Goal: Communication & Community: Participate in discussion

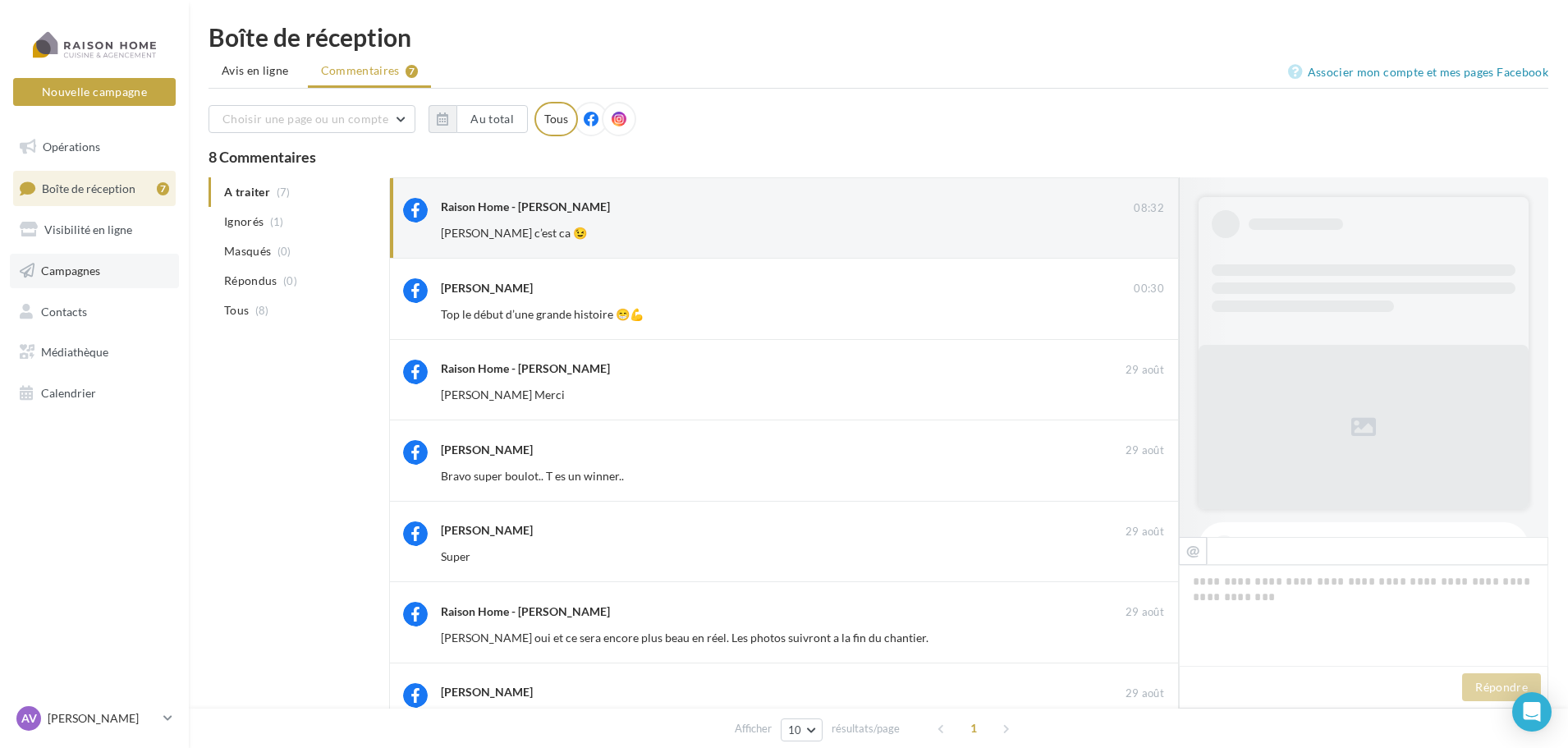
scroll to position [327, 0]
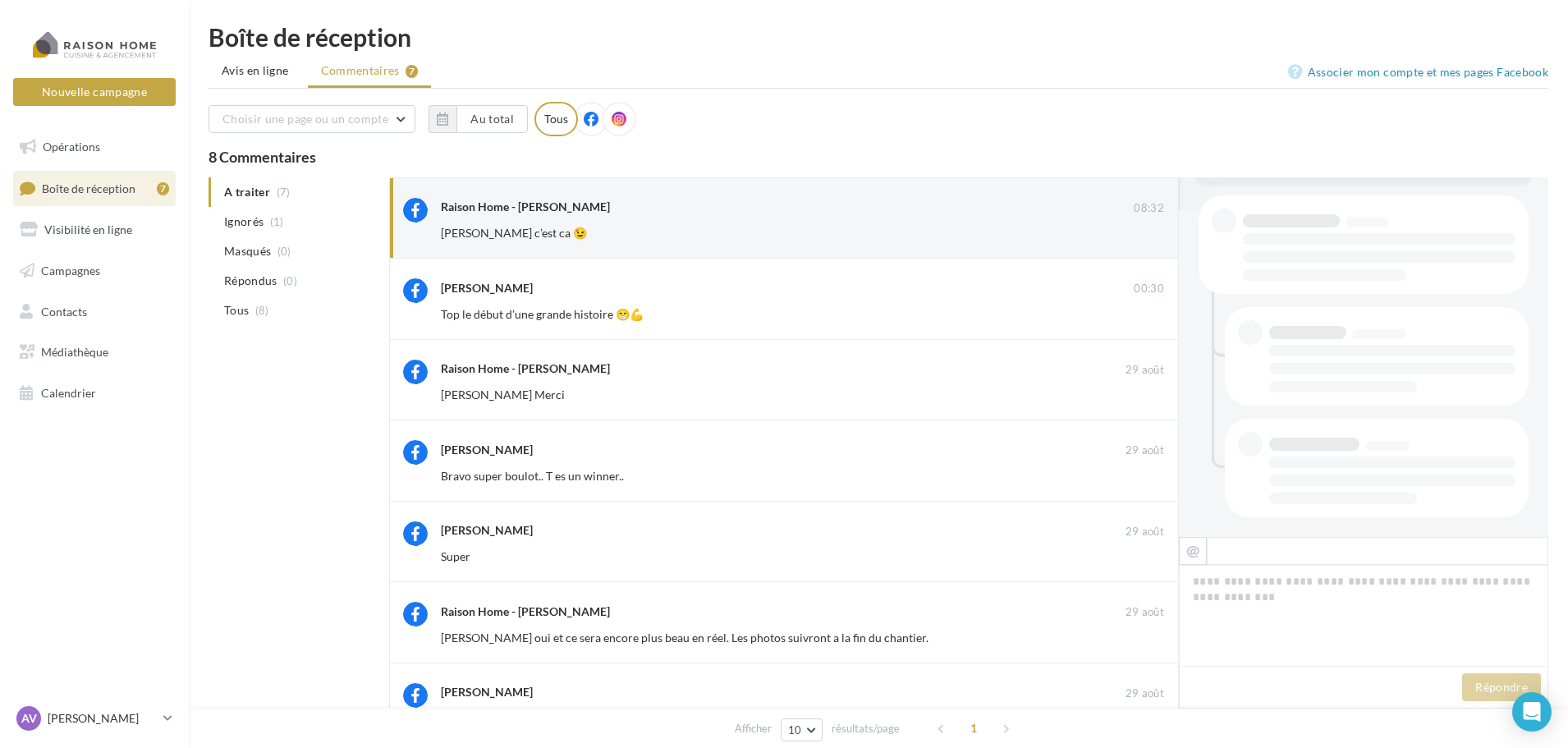
click at [84, 189] on span "Boîte de réception" at bounding box center [89, 188] width 94 height 14
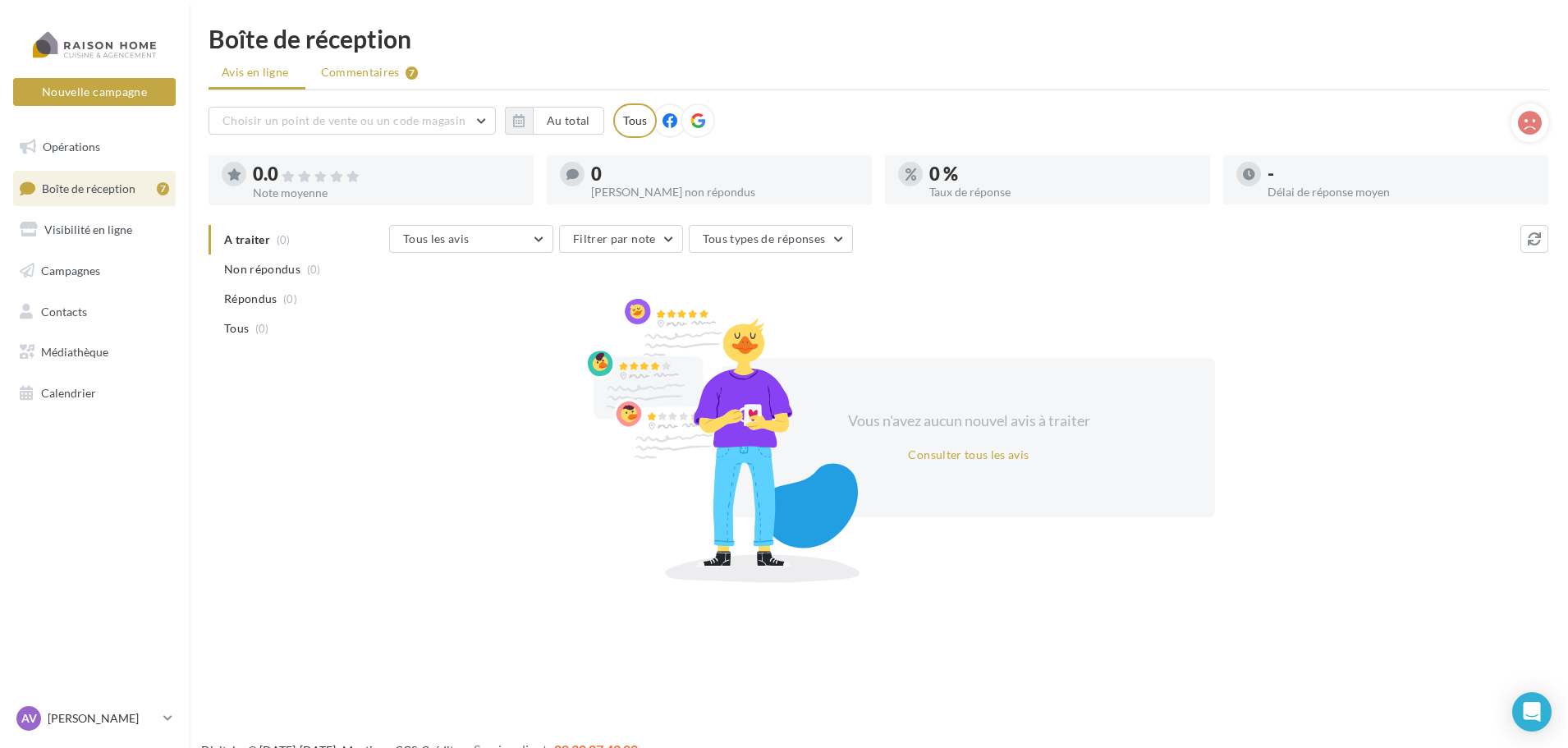
click at [361, 78] on span "Commentaires" at bounding box center [361, 72] width 79 height 16
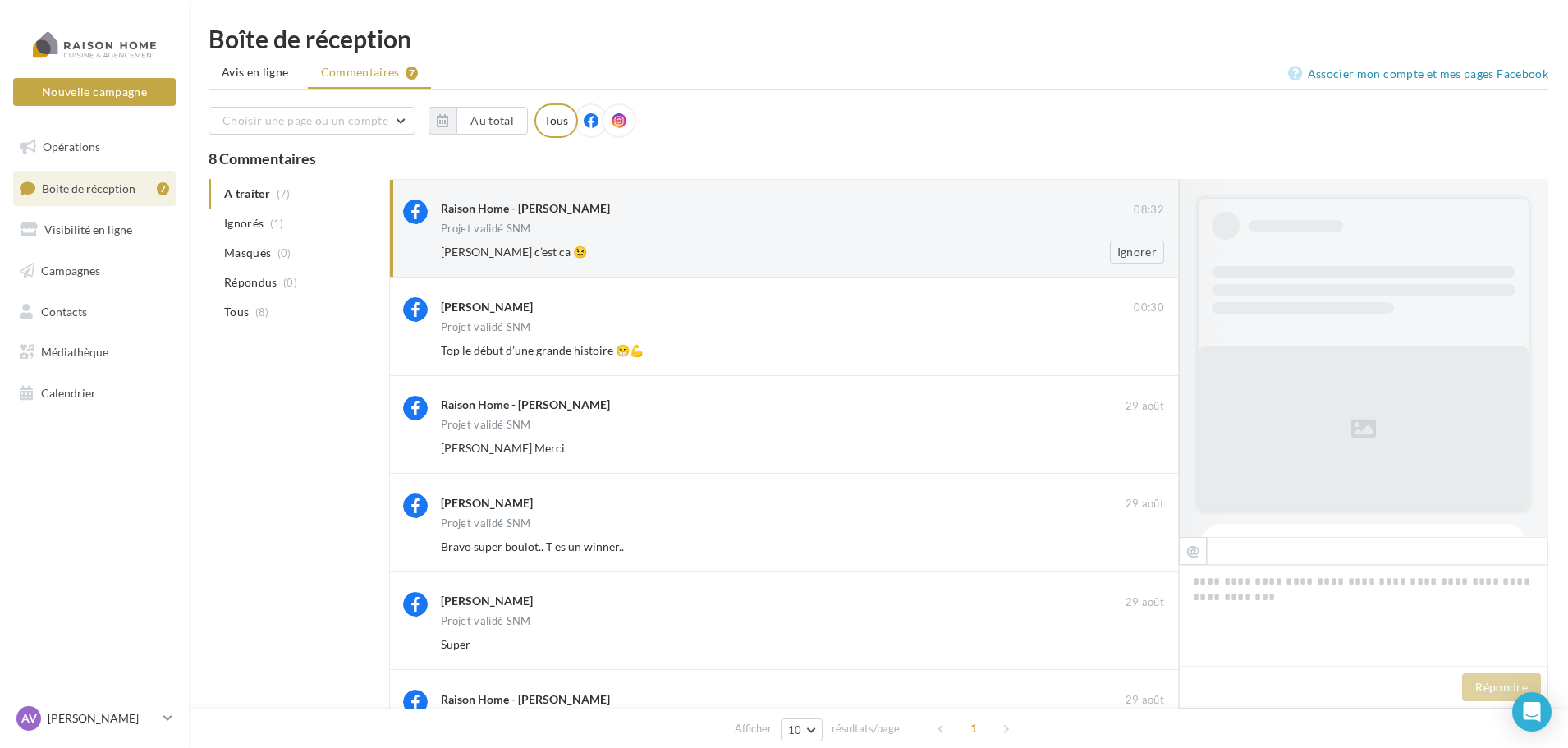
click at [700, 248] on div "[PERSON_NAME] c’est ca 😉" at bounding box center [748, 252] width 616 height 16
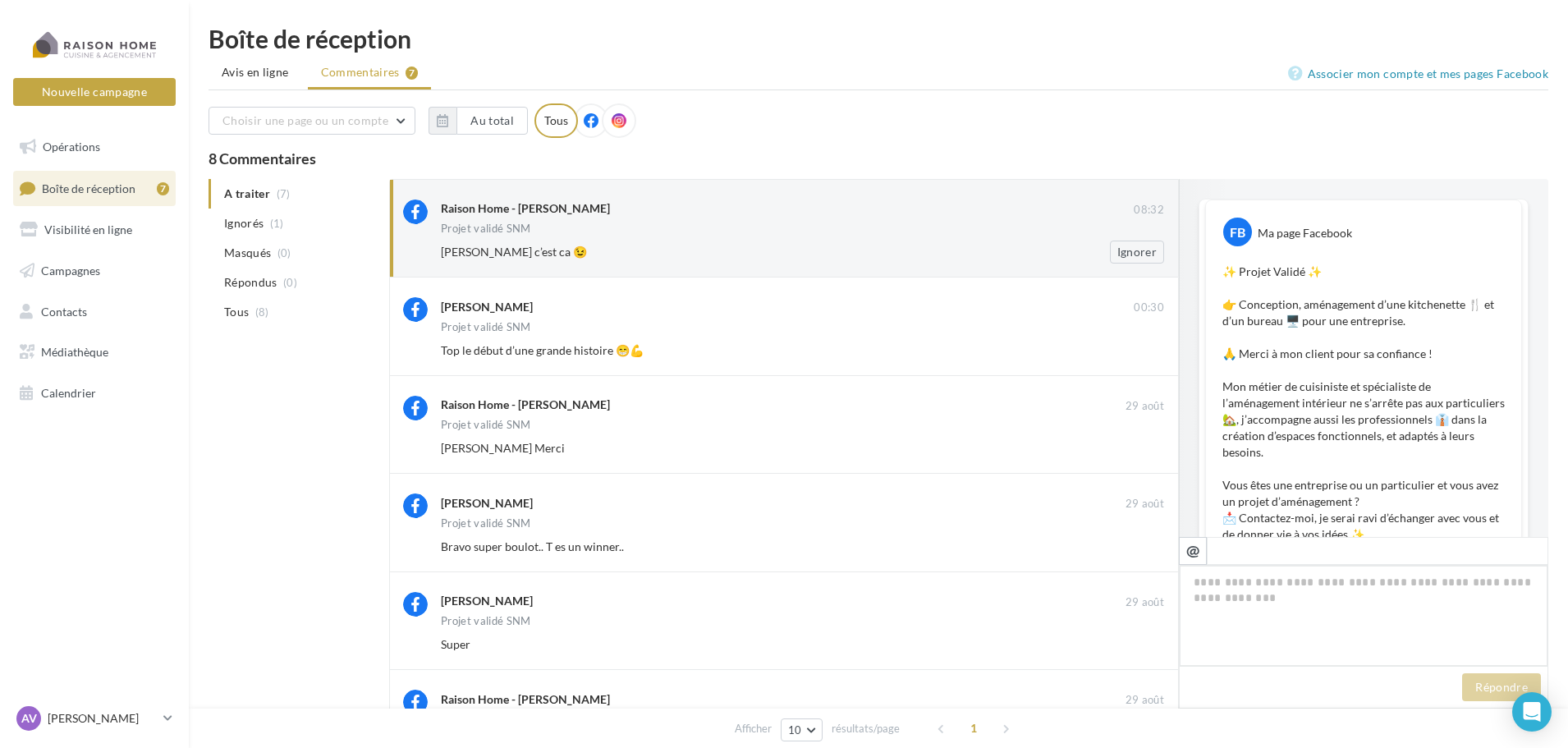
scroll to position [883, 0]
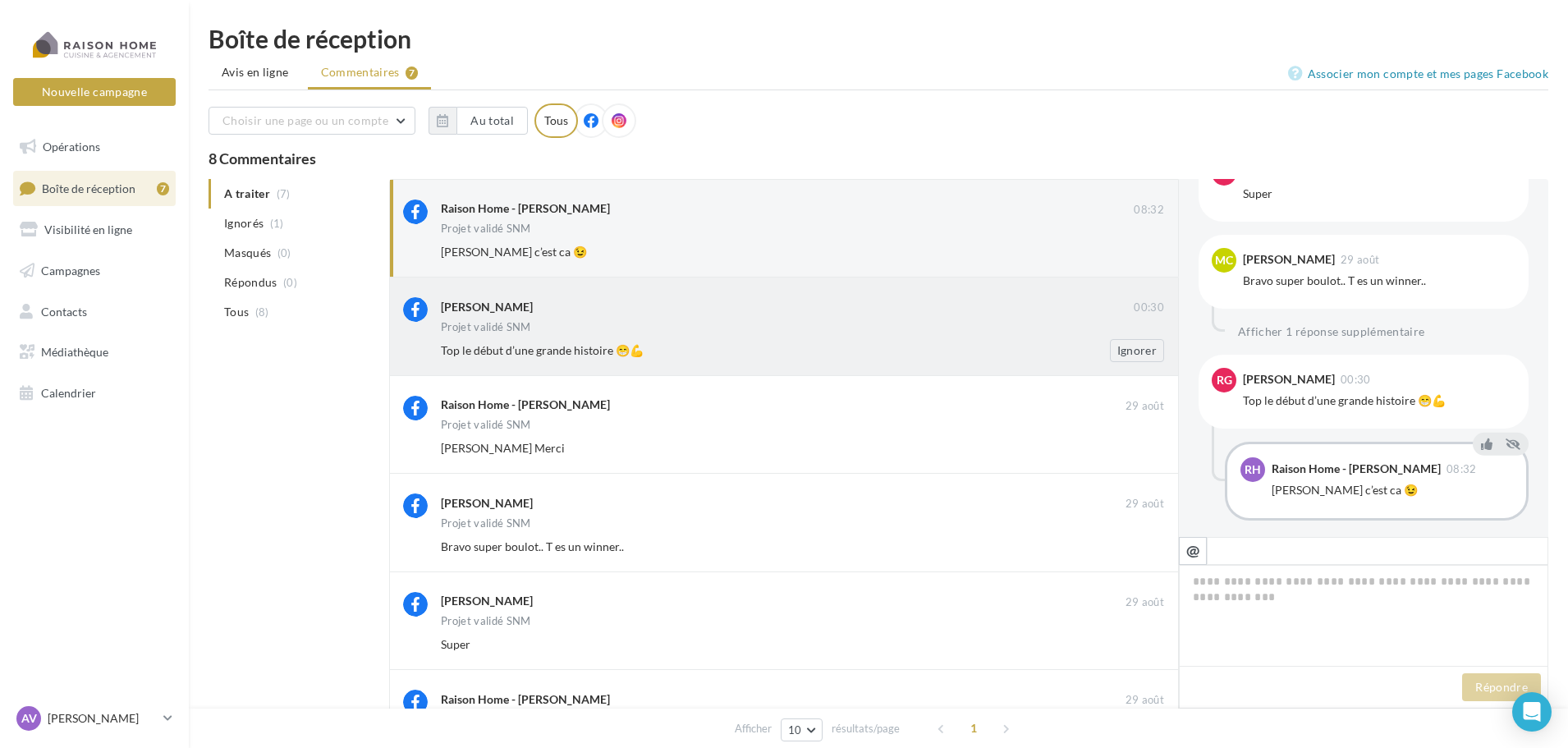
click at [641, 350] on span "Top le début d’une grande histoire 😁💪" at bounding box center [542, 350] width 202 height 14
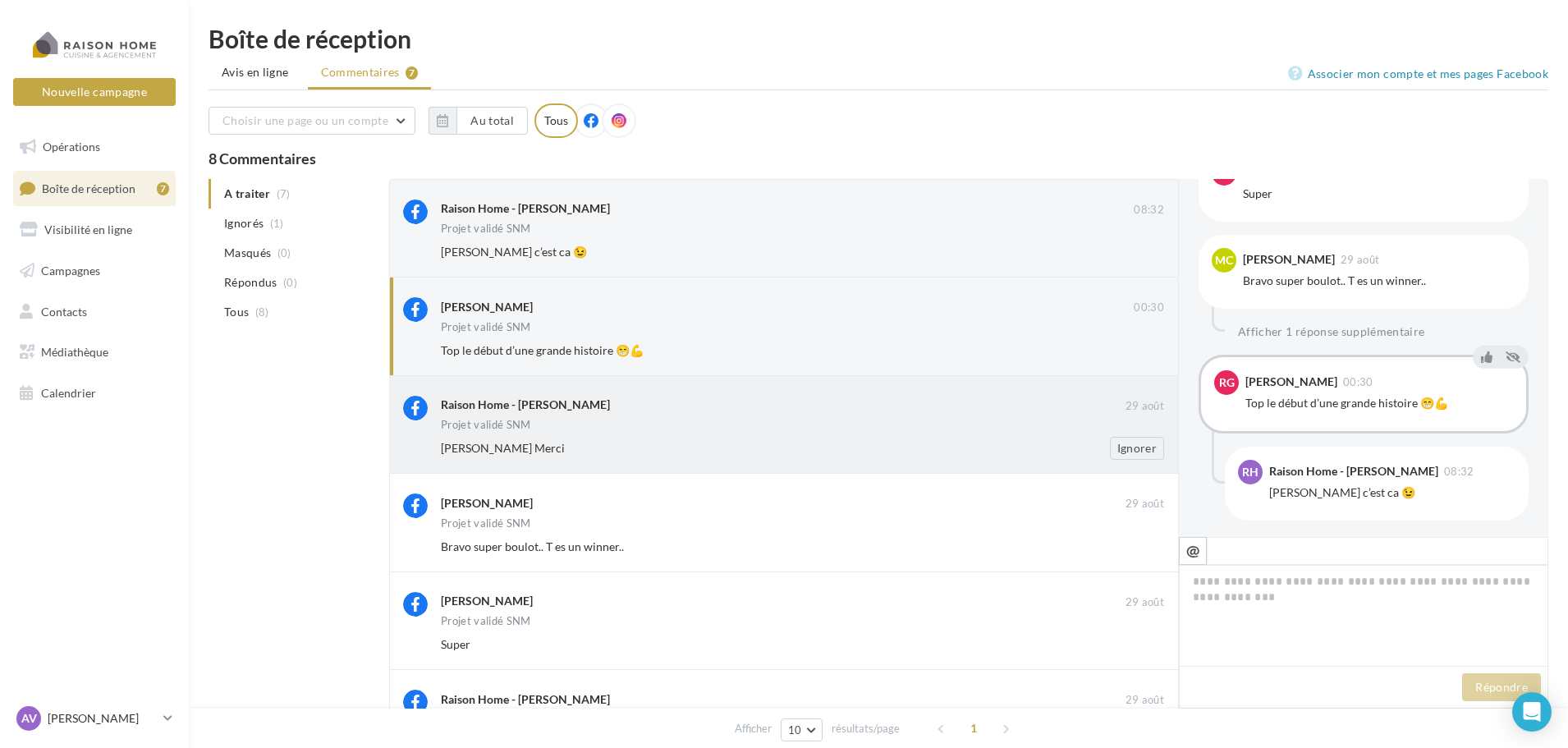
click at [719, 424] on div "Projet validé SNM" at bounding box center [802, 427] width 723 height 14
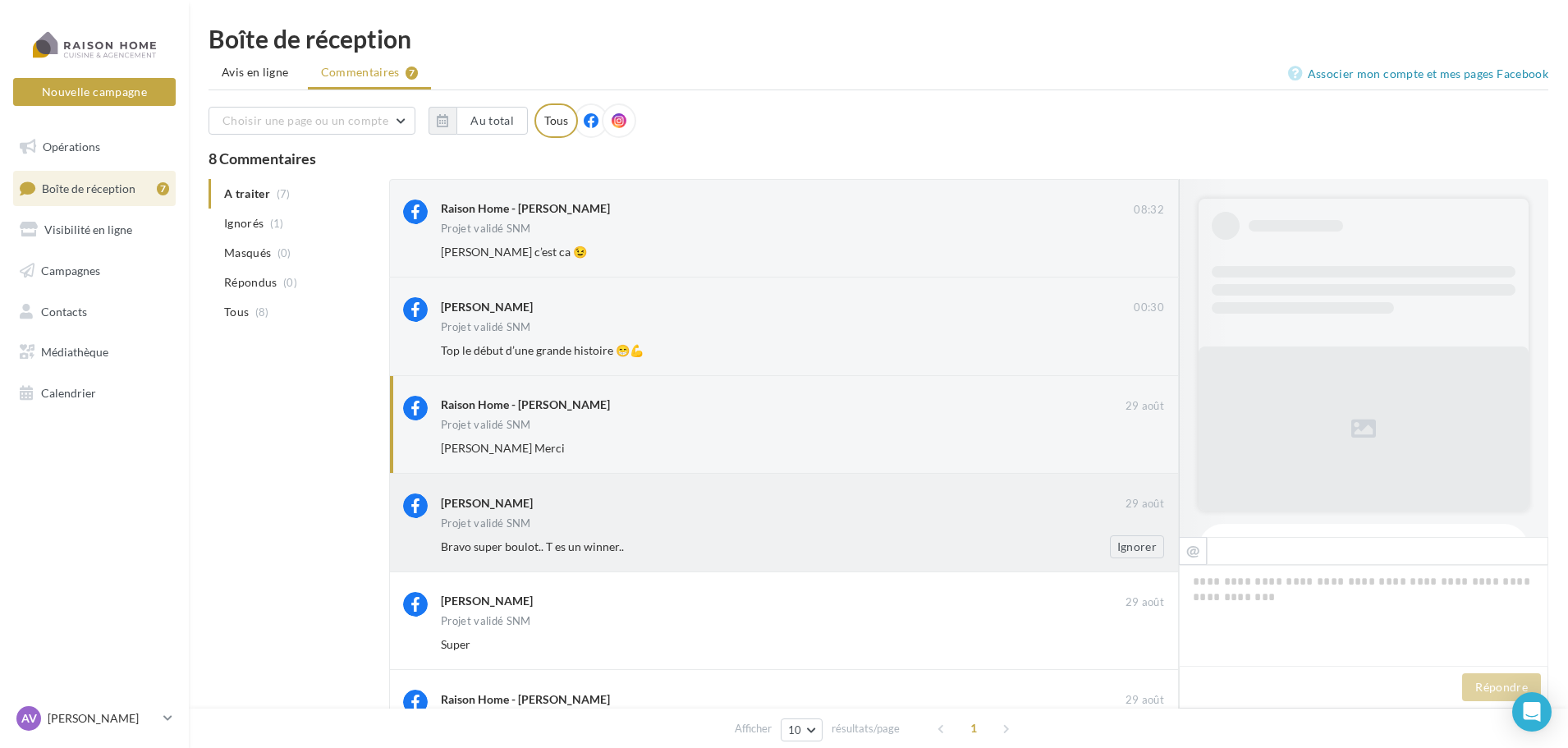
click at [715, 548] on div "Bravo super boulot.. T es un winner.." at bounding box center [748, 546] width 616 height 16
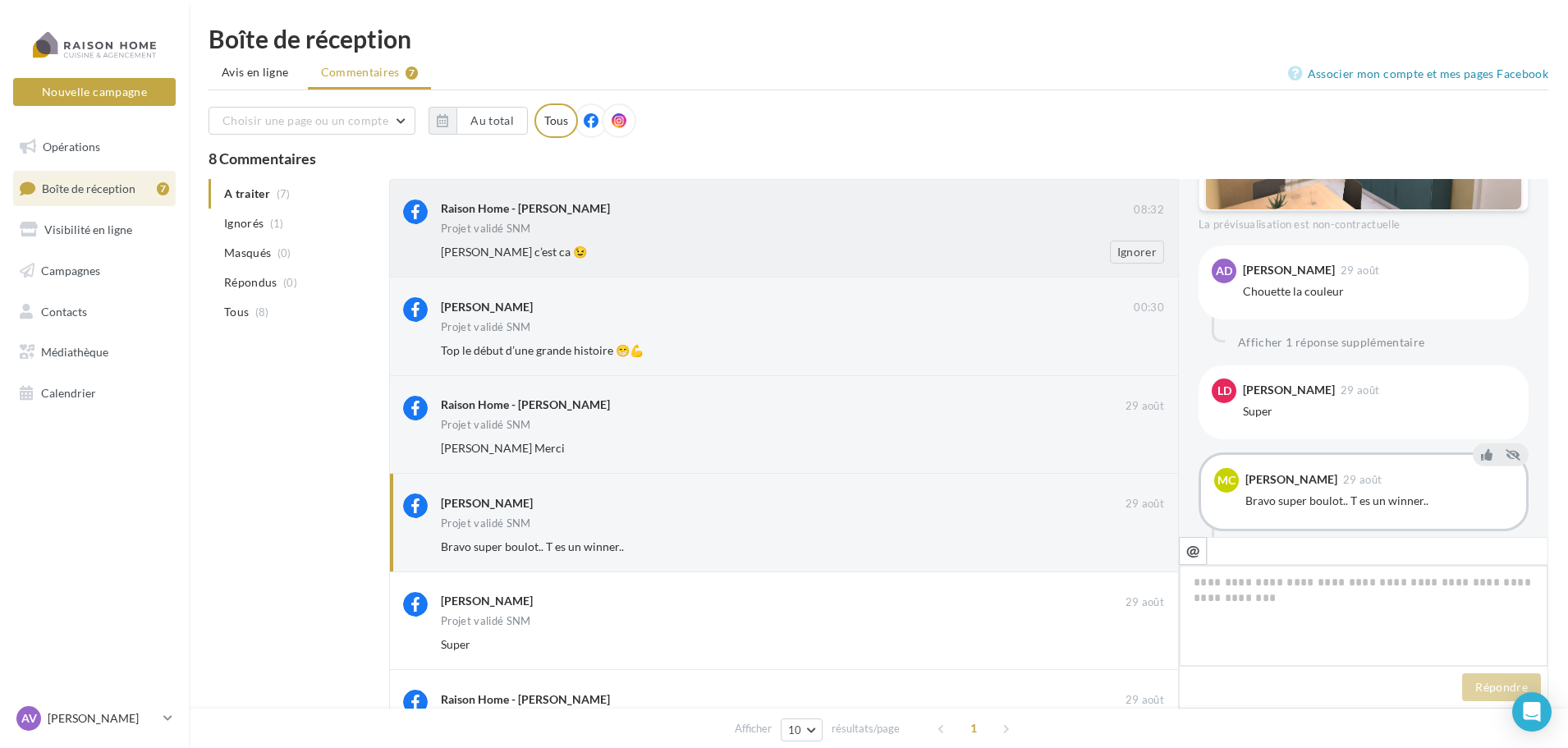
scroll to position [574, 0]
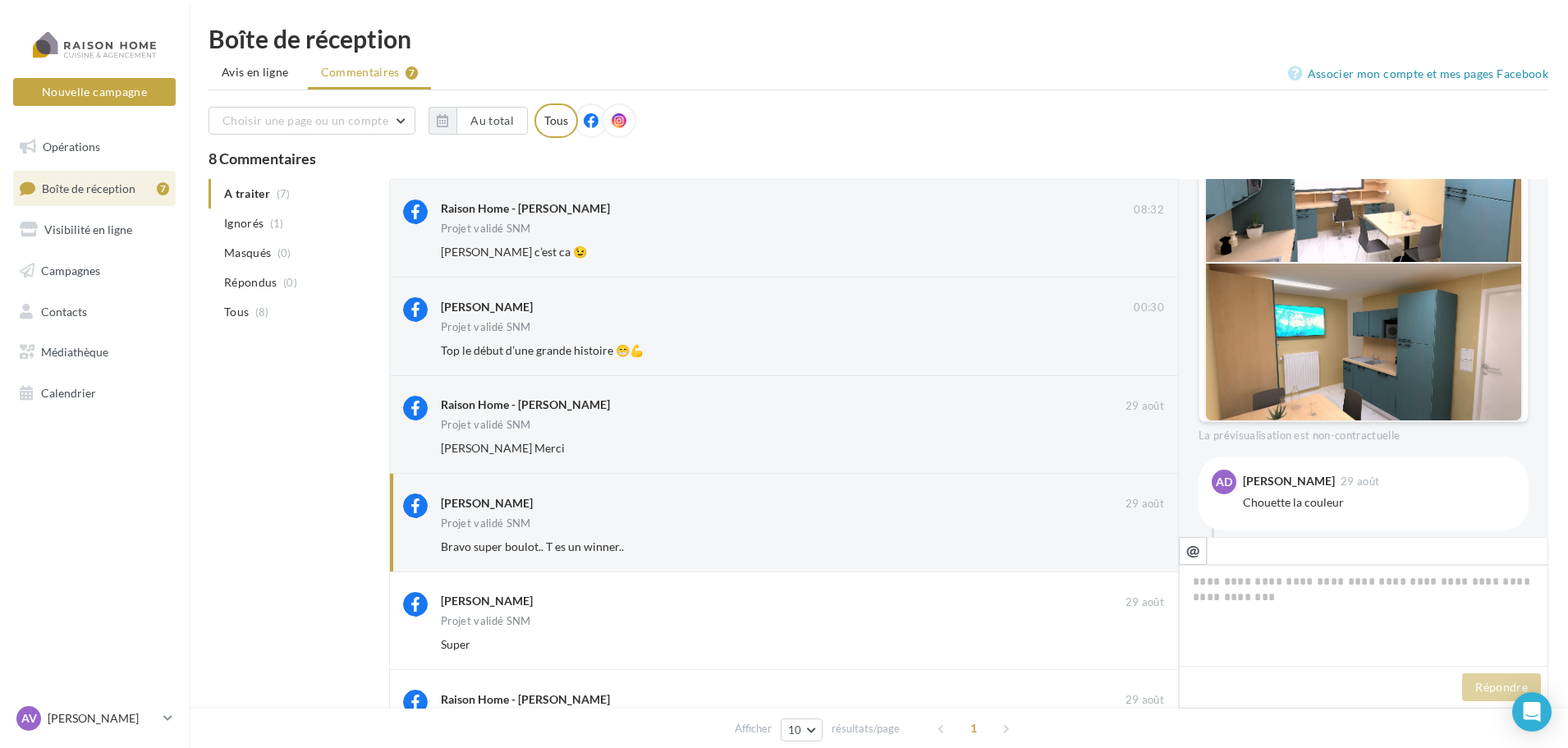
click at [84, 184] on span "Boîte de réception" at bounding box center [89, 188] width 94 height 14
